Goal: Task Accomplishment & Management: Use online tool/utility

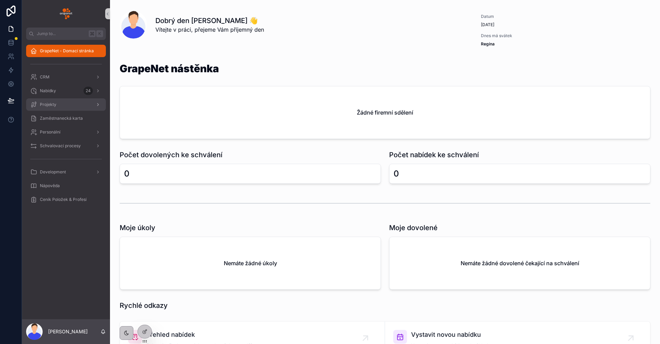
click at [61, 107] on div "Projekty" at bounding box center [66, 104] width 72 height 11
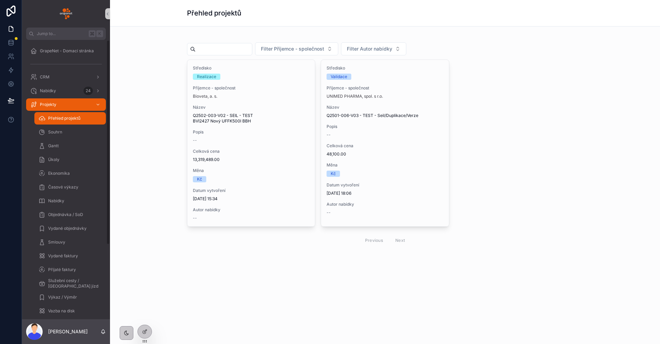
click at [80, 153] on div "Úkoly" at bounding box center [70, 160] width 80 height 14
click at [79, 155] on div "Úkoly" at bounding box center [70, 159] width 63 height 11
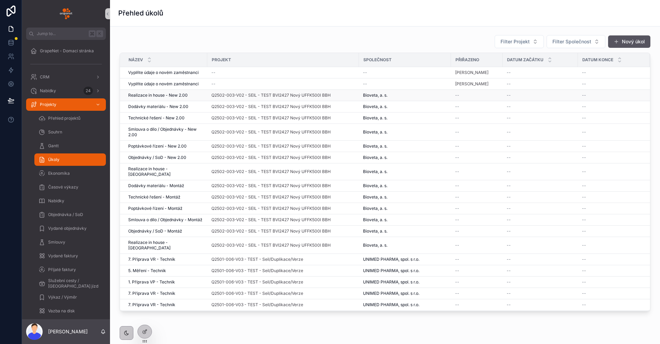
click at [185, 94] on span "Realizace in house - New 2.00" at bounding box center [157, 96] width 59 height 6
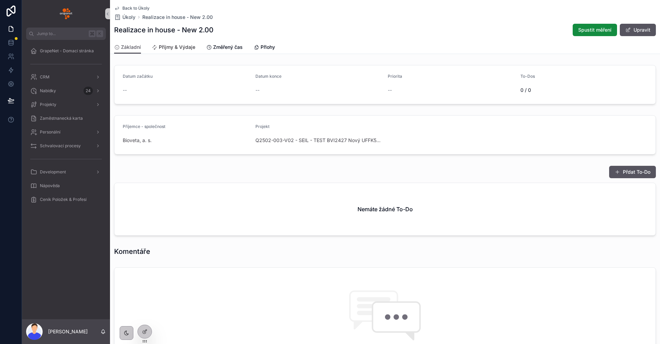
click at [183, 52] on link "Příjmy & Výdaje" at bounding box center [173, 48] width 43 height 14
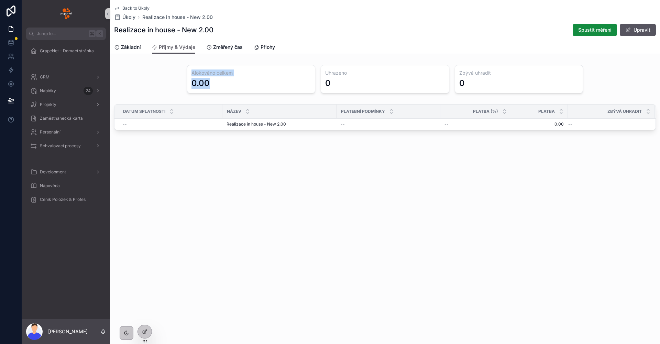
drag, startPoint x: 205, startPoint y: 86, endPoint x: 179, endPoint y: 73, distance: 29.5
click at [179, 73] on div "Alokováno celkem 0.00 Uhrazeno 0 Zbývá uhradit 0" at bounding box center [385, 79] width 550 height 34
click at [319, 162] on div "Back to Úkoly Úkoly Realizace in house - New 2.00 Realizace in house - New 2.00…" at bounding box center [385, 90] width 550 height 180
click at [589, 33] on span "Spustit měření" at bounding box center [594, 29] width 33 height 7
click at [583, 26] on span "Probíhá měření" at bounding box center [594, 29] width 34 height 7
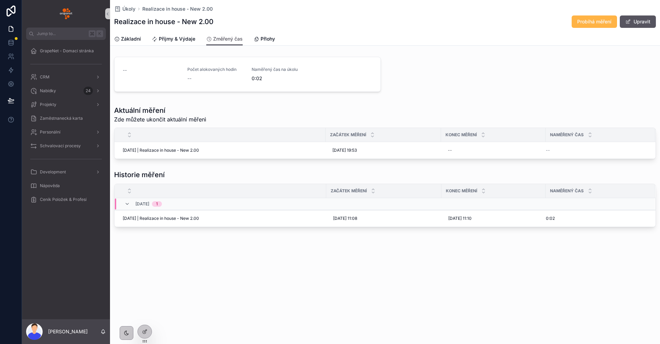
click at [581, 24] on span "Probíhá měření" at bounding box center [594, 21] width 34 height 7
click at [625, 142] on span "Ukončit měření" at bounding box center [634, 142] width 30 height 6
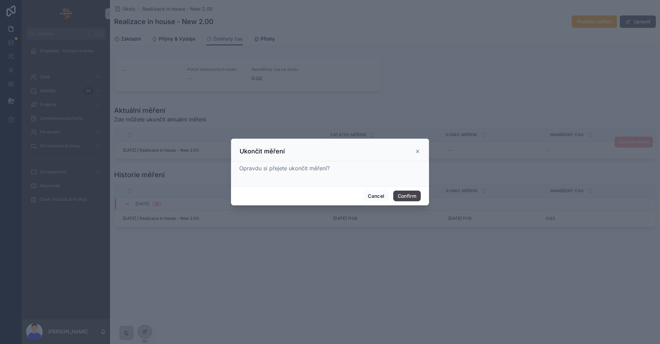
click at [404, 197] on button "Confirm" at bounding box center [407, 196] width 28 height 11
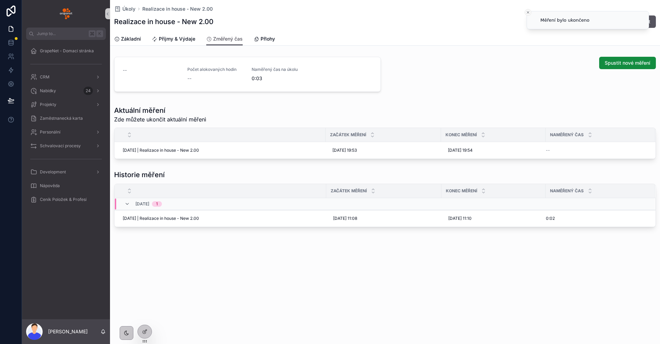
click at [529, 10] on button "Close toast" at bounding box center [528, 12] width 7 height 7
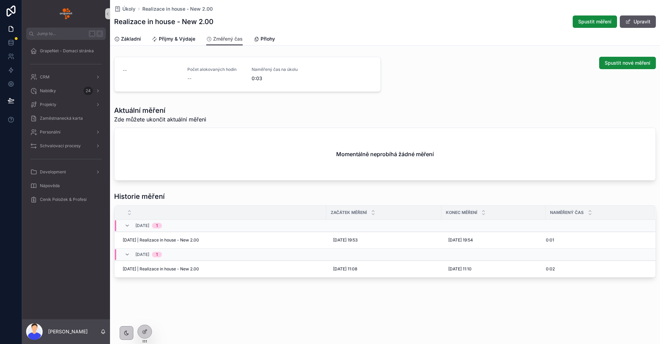
click at [409, 116] on div "Aktuální měření Zde můžete ukončit aktuální měřenì" at bounding box center [385, 115] width 542 height 18
